Goal: Task Accomplishment & Management: Complete application form

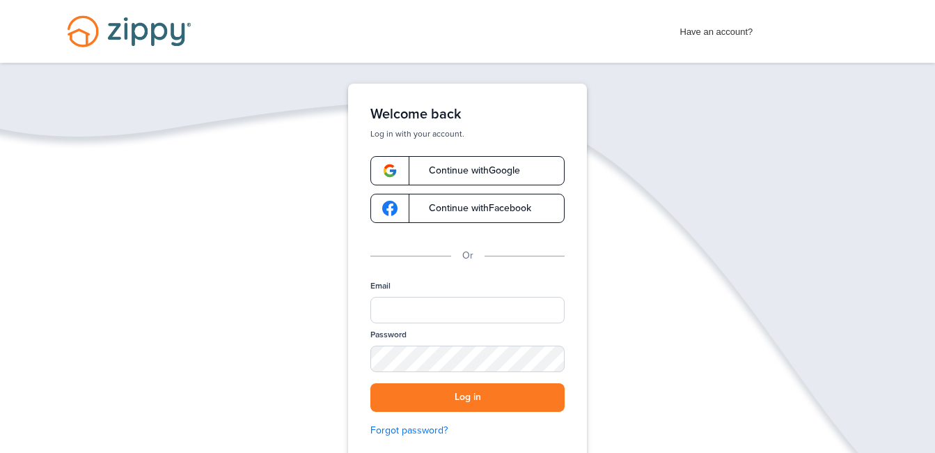
click at [473, 168] on span "Continue with Google" at bounding box center [467, 171] width 105 height 10
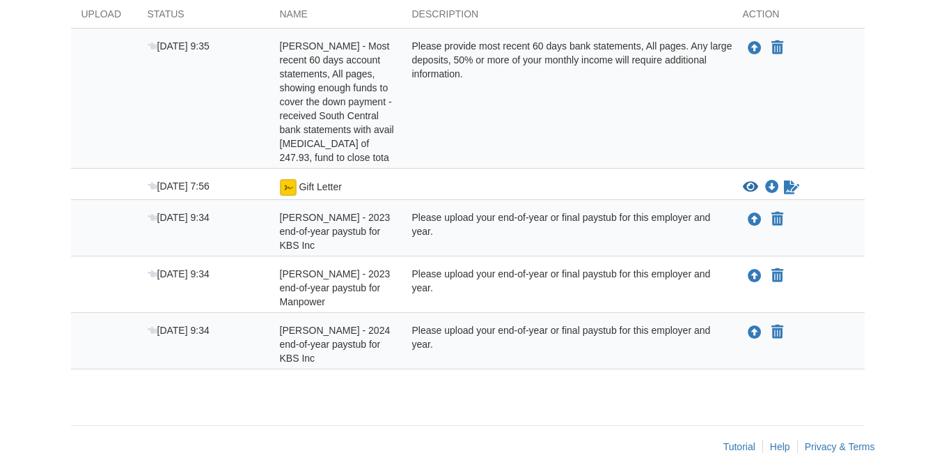
scroll to position [278, 0]
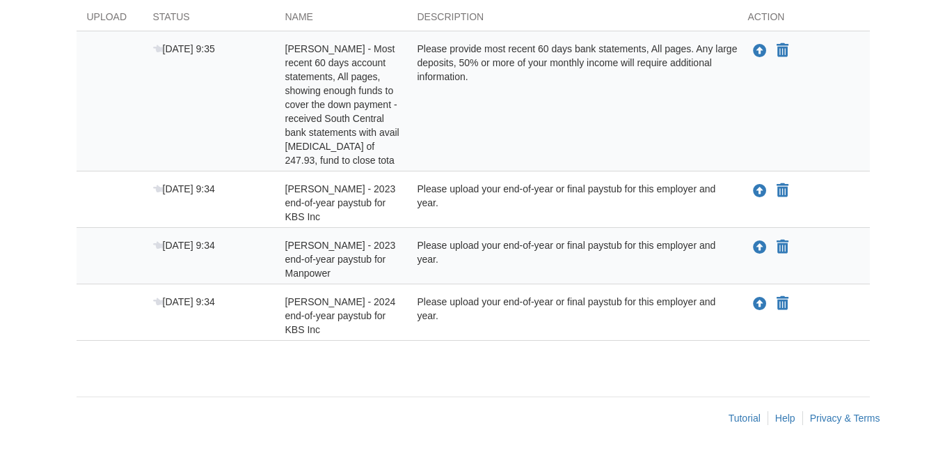
scroll to position [276, 0]
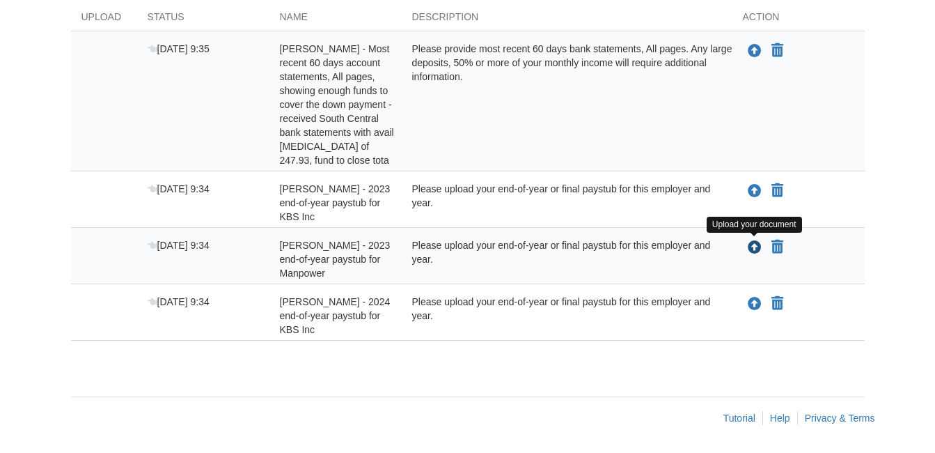
click at [751, 249] on icon "Upload Rodney Whitaker - 2023 end-of-year paystub for Manpower" at bounding box center [755, 248] width 14 height 14
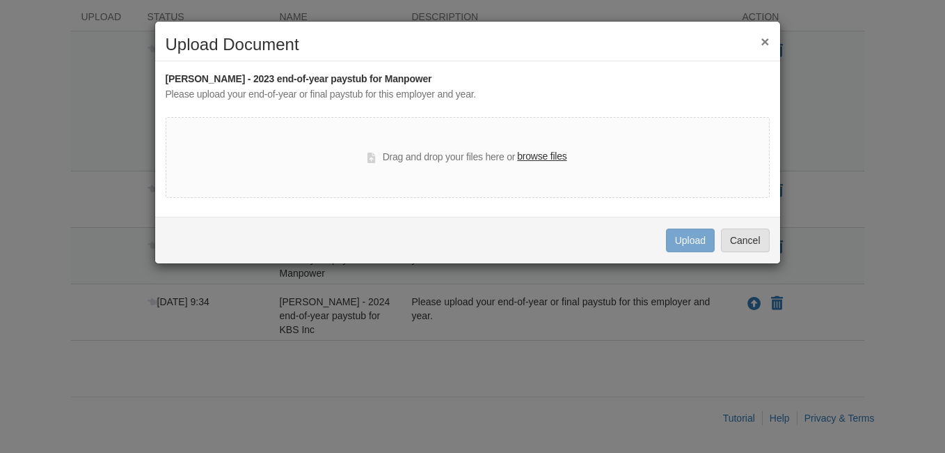
click at [555, 154] on label "browse files" at bounding box center [541, 156] width 49 height 15
click at [0, 0] on input "browse files" at bounding box center [0, 0] width 0 height 0
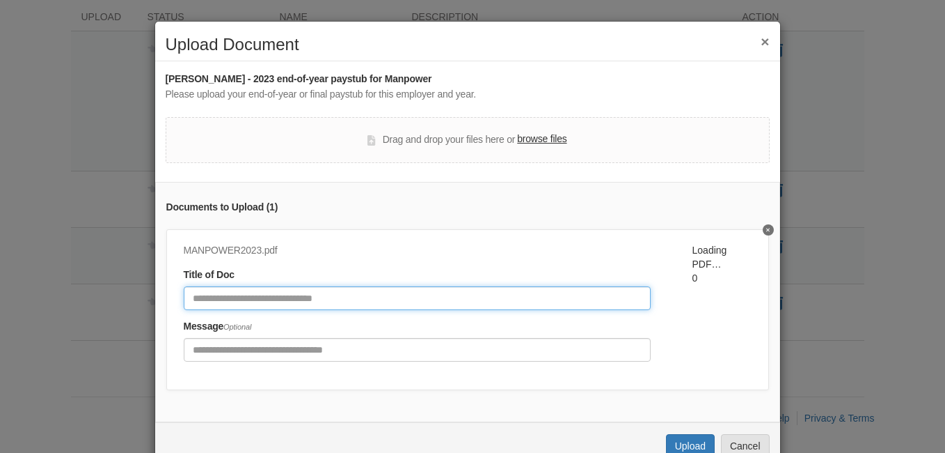
click at [324, 293] on input "Document Title" at bounding box center [417, 298] width 467 height 24
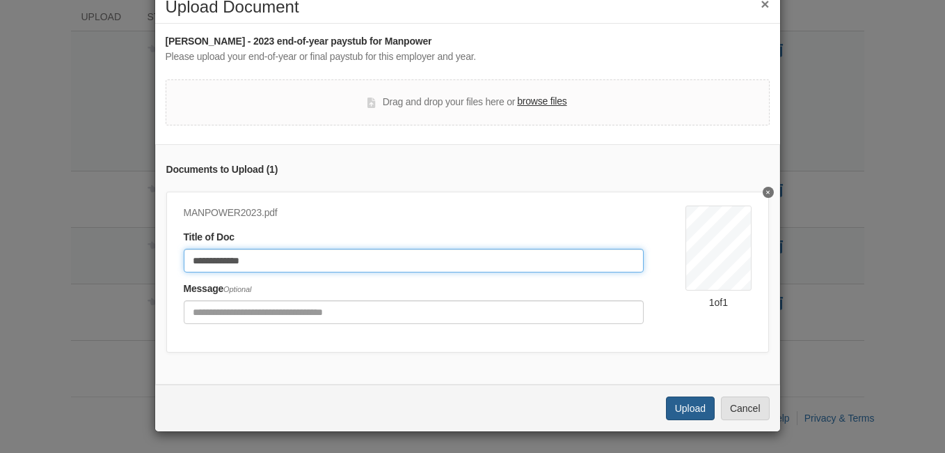
type input "**********"
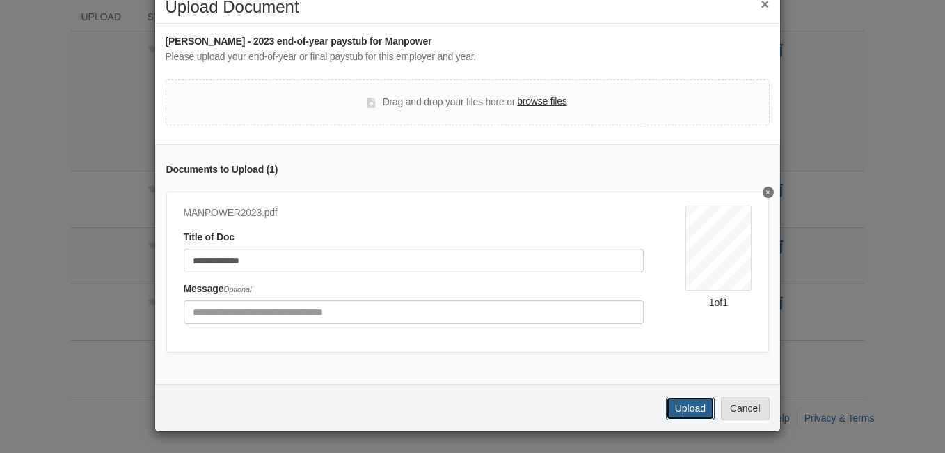
click at [684, 409] on button "Upload" at bounding box center [690, 408] width 49 height 24
click at [684, 416] on div "Uploading..." at bounding box center [680, 407] width 69 height 24
click at [739, 411] on button "Cancel" at bounding box center [745, 408] width 49 height 24
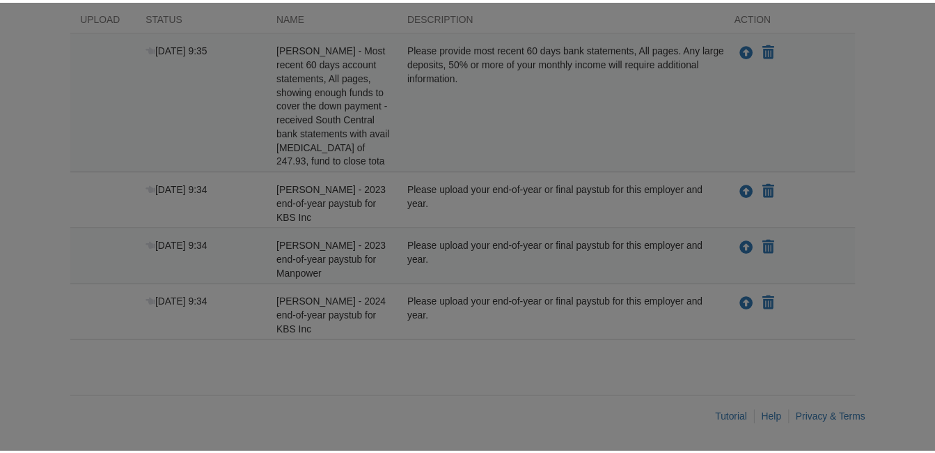
scroll to position [0, 0]
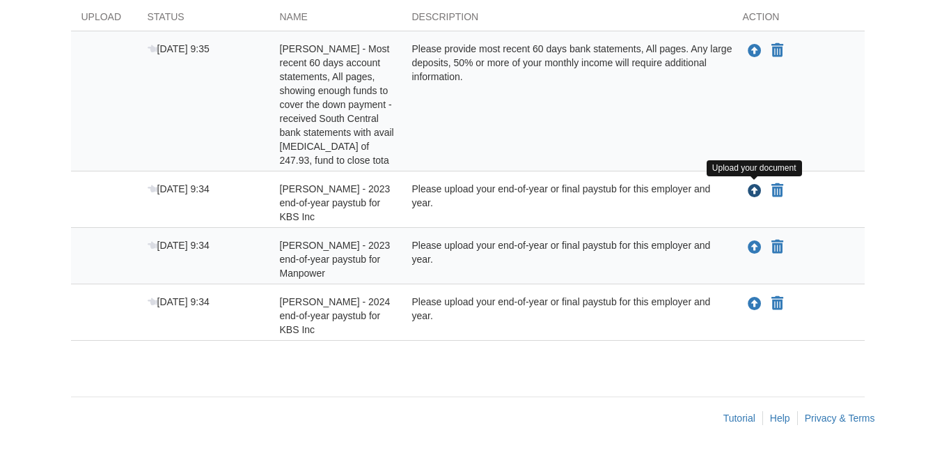
click at [757, 191] on icon "Upload Rodney Whitaker - 2023 end-of-year paystub for KBS Inc" at bounding box center [755, 191] width 14 height 14
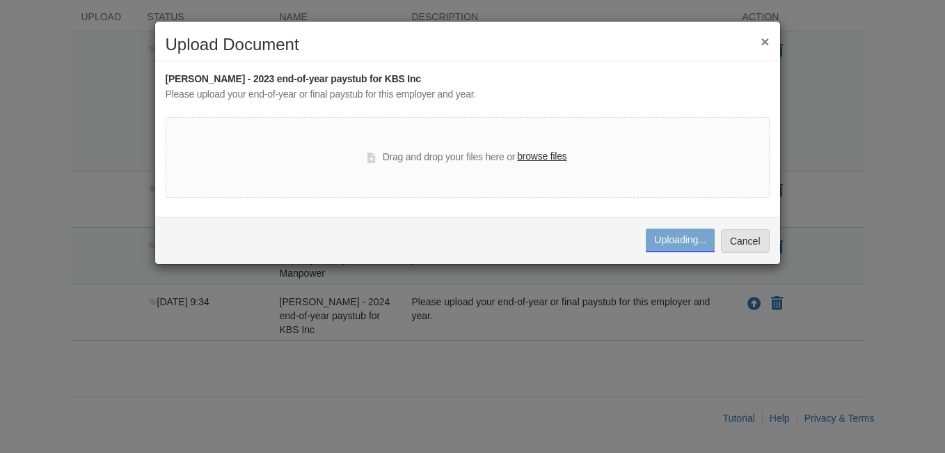
click at [537, 157] on label "browse files" at bounding box center [541, 156] width 49 height 15
click at [0, 0] on input "browse files" at bounding box center [0, 0] width 0 height 0
click at [731, 238] on button "Cancel" at bounding box center [745, 241] width 49 height 24
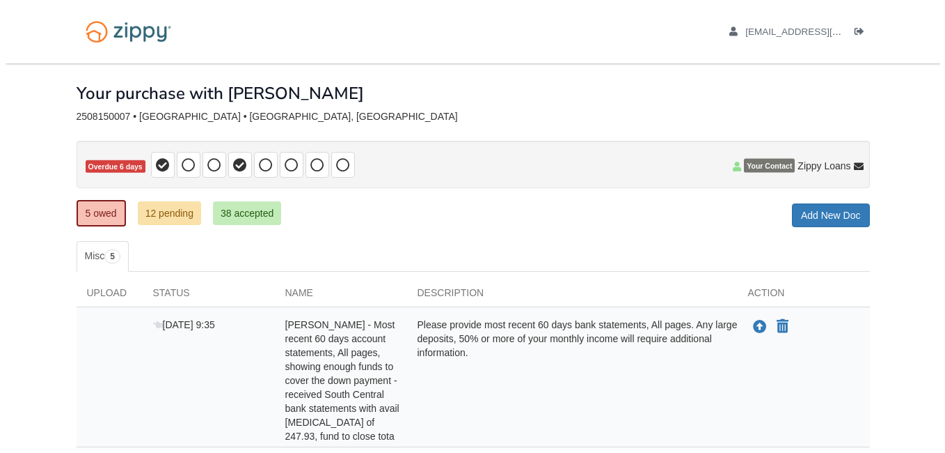
scroll to position [307, 0]
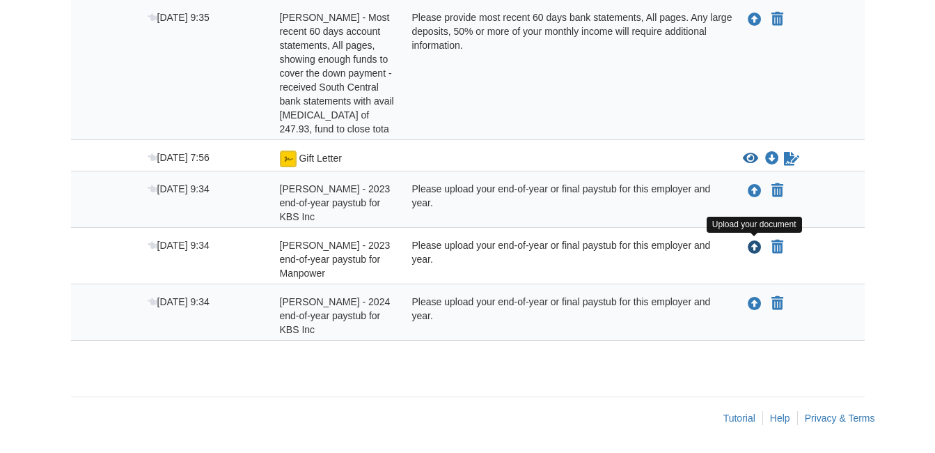
click at [752, 246] on icon "Upload Rodney Whitaker - 2023 end-of-year paystub for Manpower" at bounding box center [755, 248] width 14 height 14
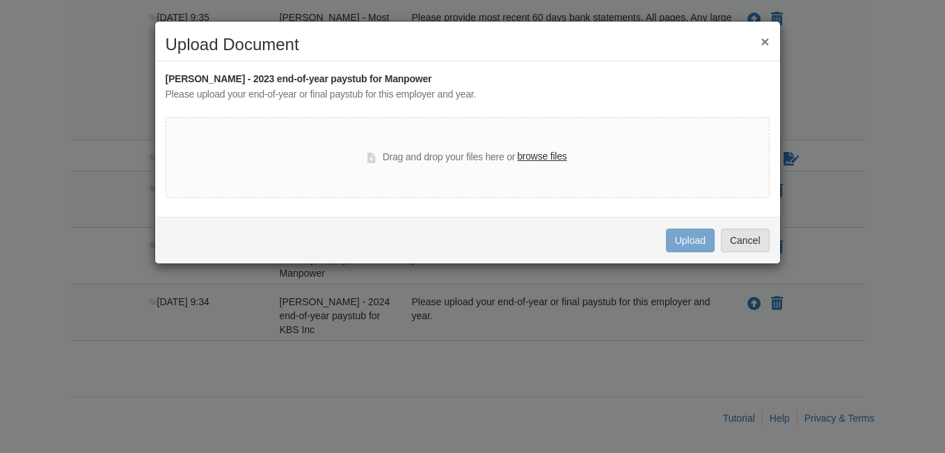
click at [551, 155] on label "browse files" at bounding box center [541, 156] width 49 height 15
click at [0, 0] on input "browse files" at bounding box center [0, 0] width 0 height 0
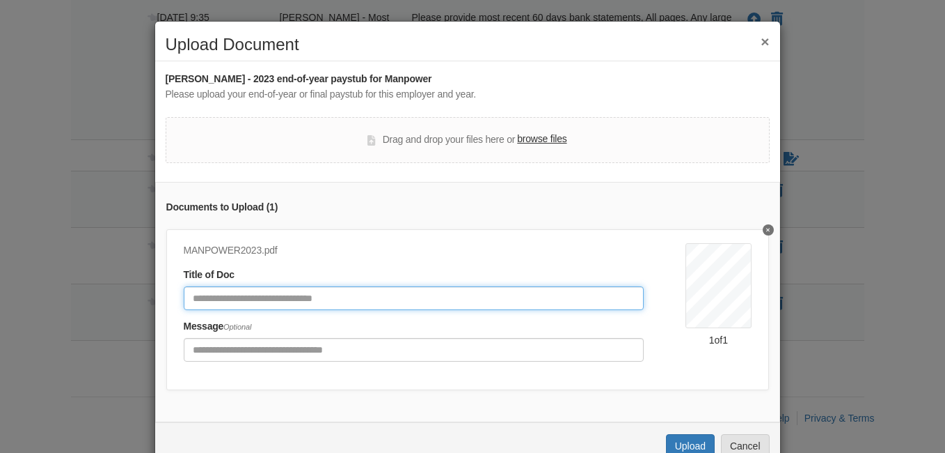
click at [320, 292] on input "Document Title" at bounding box center [414, 298] width 461 height 24
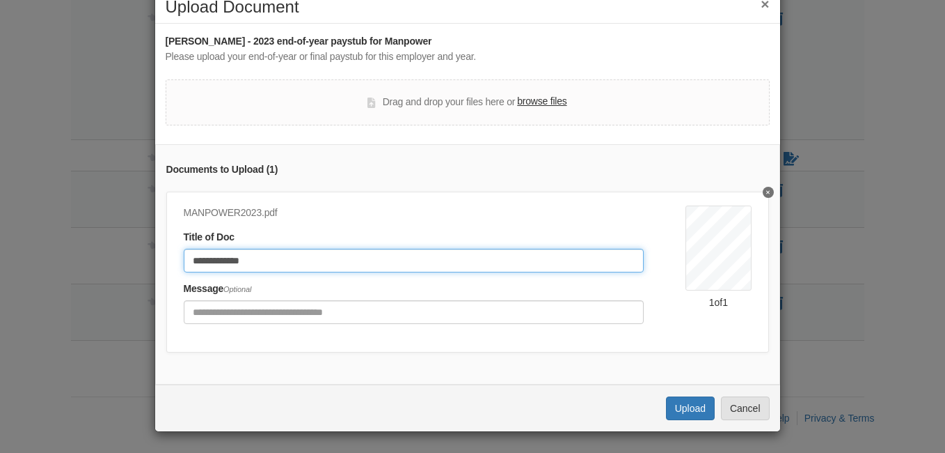
type input "**********"
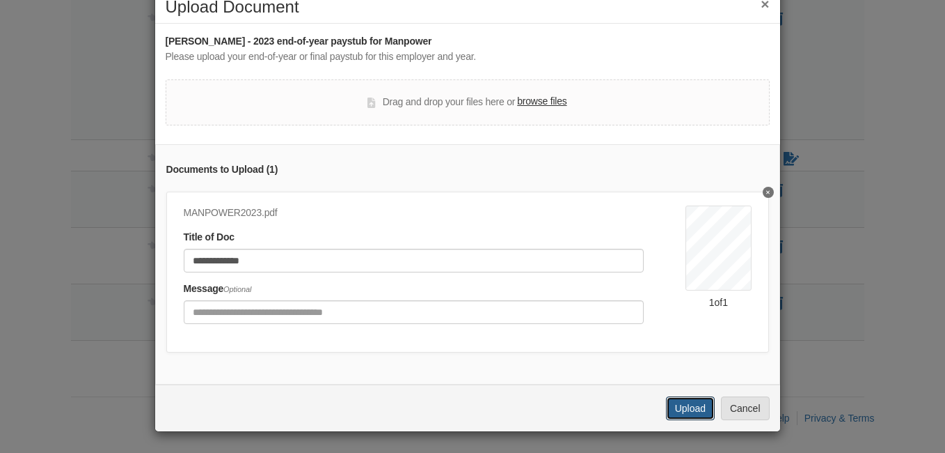
click at [687, 404] on button "Upload" at bounding box center [690, 408] width 49 height 24
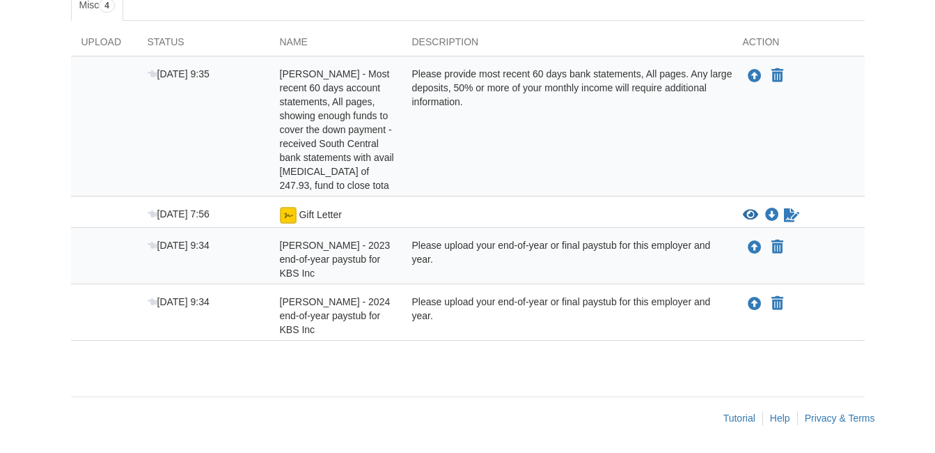
scroll to position [251, 0]
